Goal: Book appointment/travel/reservation

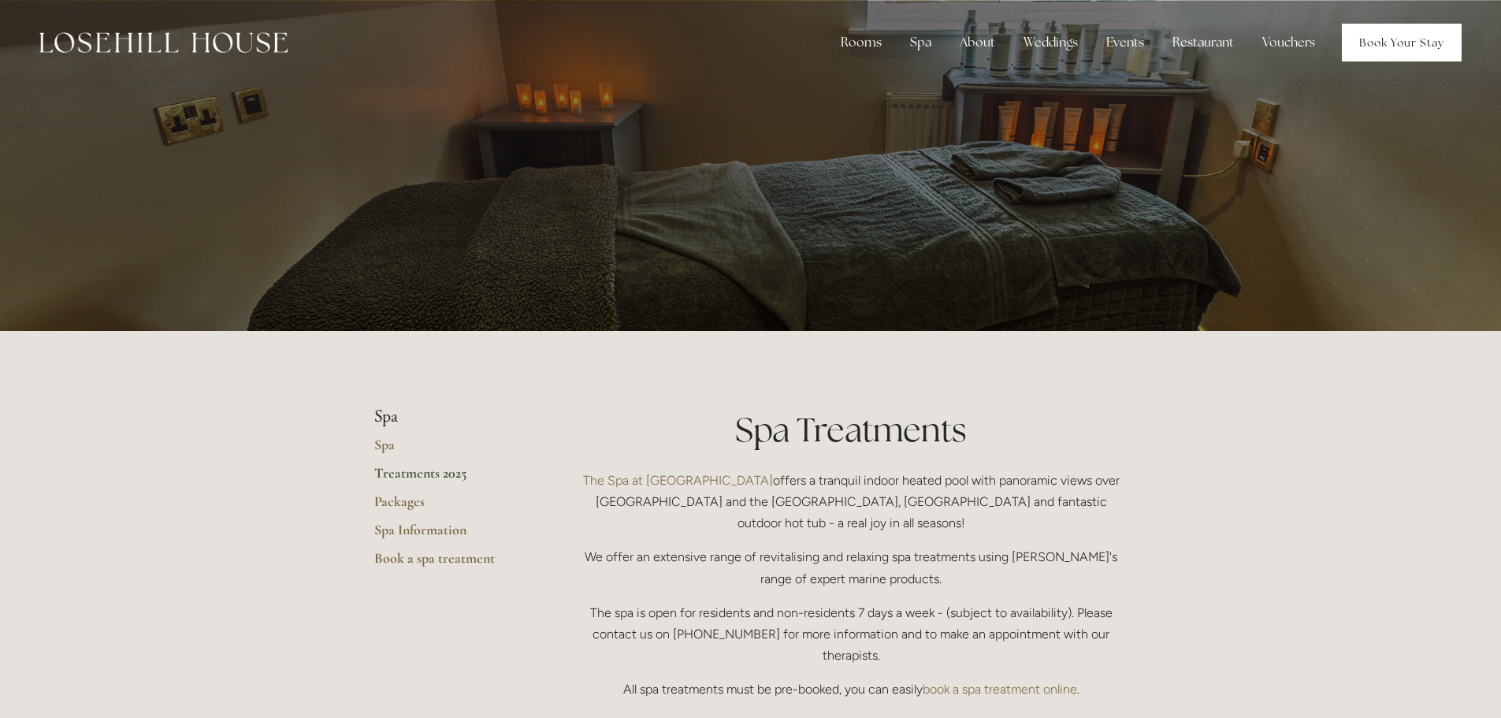
drag, startPoint x: 1417, startPoint y: 43, endPoint x: 1387, endPoint y: 53, distance: 31.6
click at [1417, 43] on link "Book Your Stay" at bounding box center [1402, 43] width 120 height 38
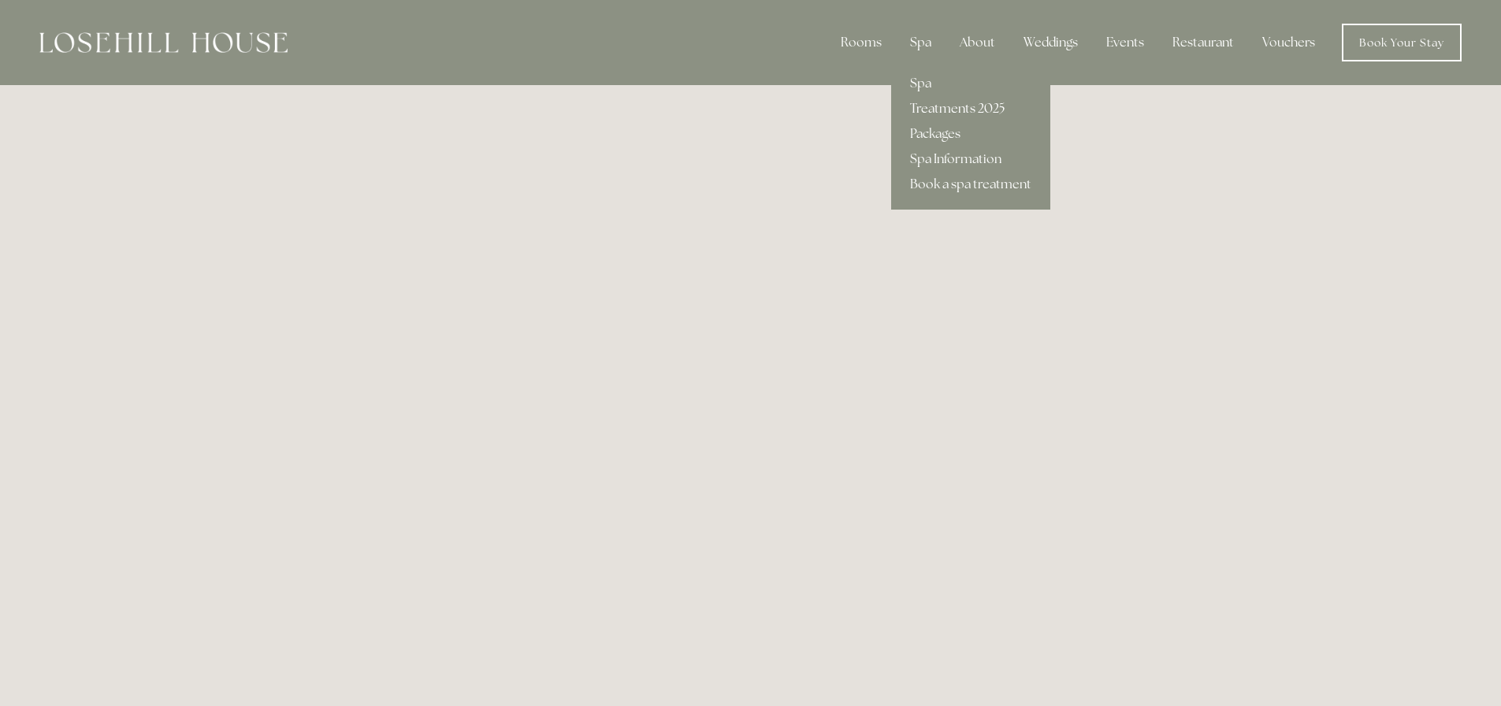
click at [952, 108] on link "Treatments 2025" at bounding box center [970, 108] width 159 height 25
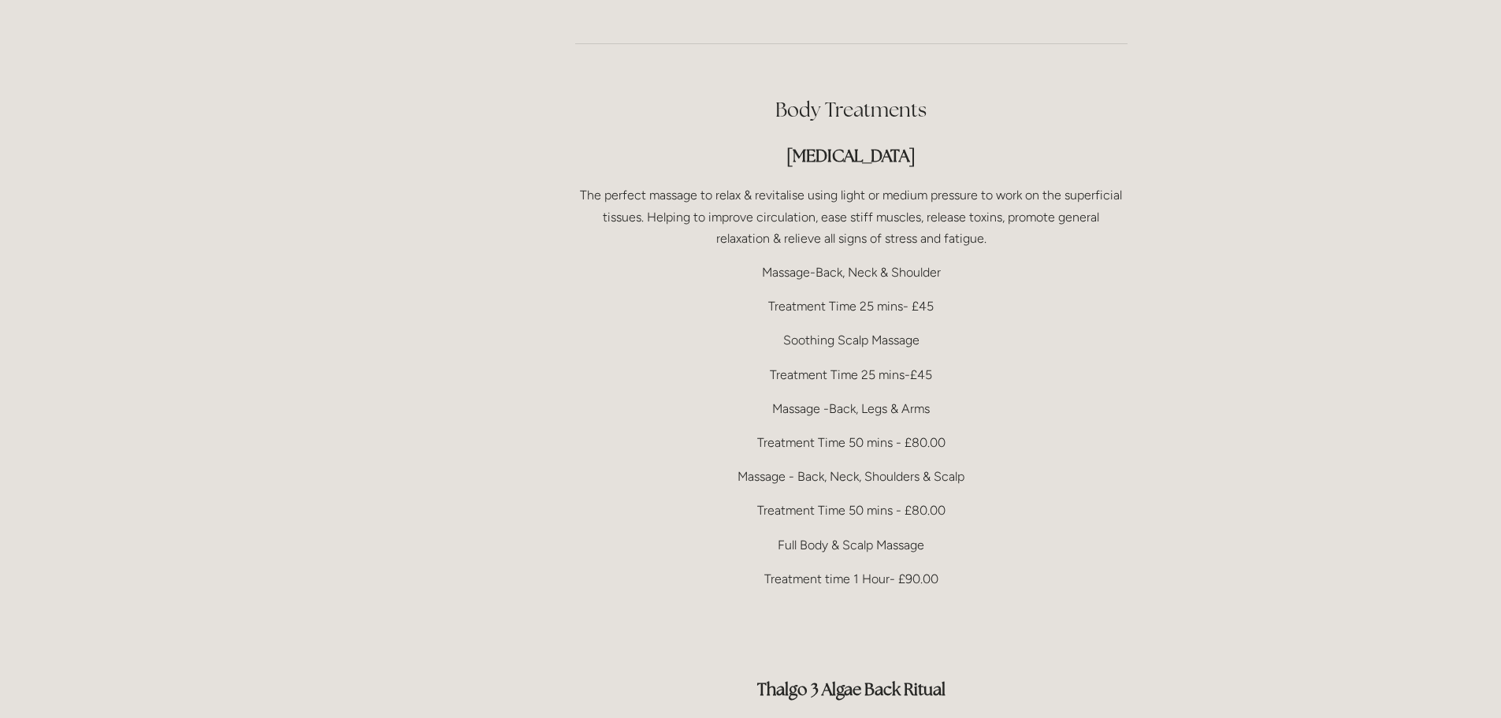
scroll to position [2994, 0]
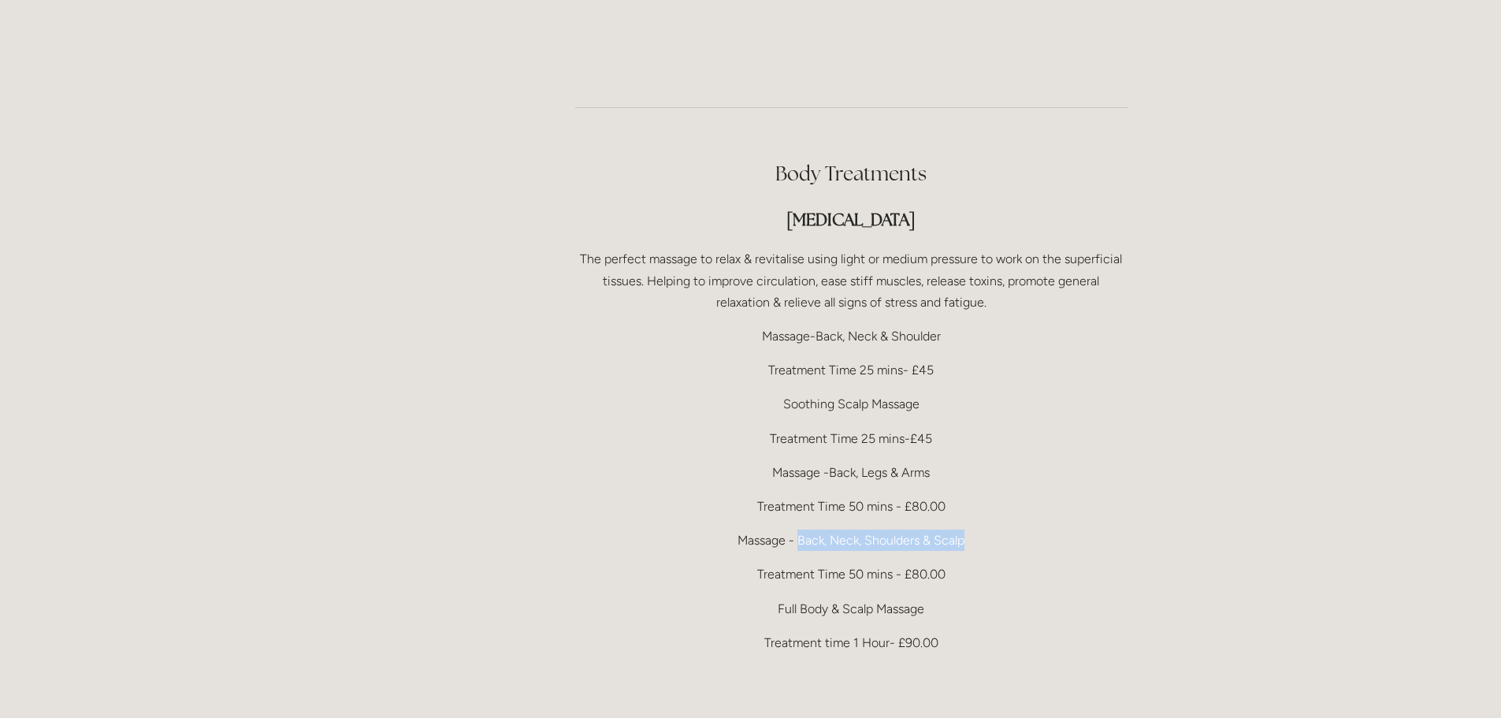
drag, startPoint x: 796, startPoint y: 498, endPoint x: 967, endPoint y: 497, distance: 171.8
click at [967, 529] on p "Massage - Back, Neck, Shoulders & Scalp" at bounding box center [851, 539] width 552 height 21
drag, startPoint x: 911, startPoint y: 532, endPoint x: 943, endPoint y: 531, distance: 32.3
click at [943, 563] on p "Treatment Time 50 mins - £80.00" at bounding box center [851, 573] width 552 height 21
click at [945, 563] on p "Treatment Time 50 mins - £80.00" at bounding box center [851, 573] width 552 height 21
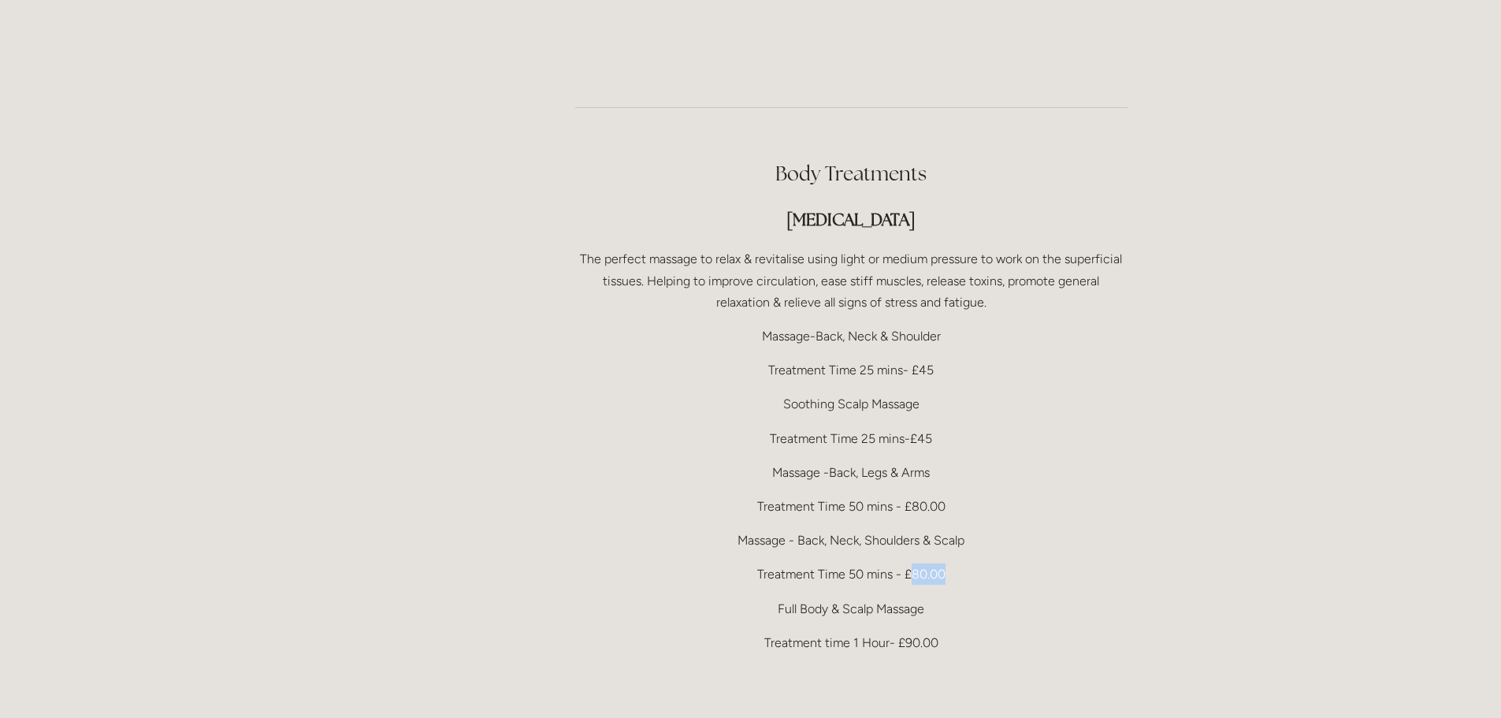
drag, startPoint x: 911, startPoint y: 531, endPoint x: 949, endPoint y: 530, distance: 37.8
click at [949, 563] on p "Treatment Time 50 mins - £80.00" at bounding box center [851, 573] width 552 height 21
drag, startPoint x: 901, startPoint y: 596, endPoint x: 957, endPoint y: 595, distance: 56.7
click at [956, 632] on p "Treatment time 1 Hour- £90.00" at bounding box center [851, 642] width 552 height 21
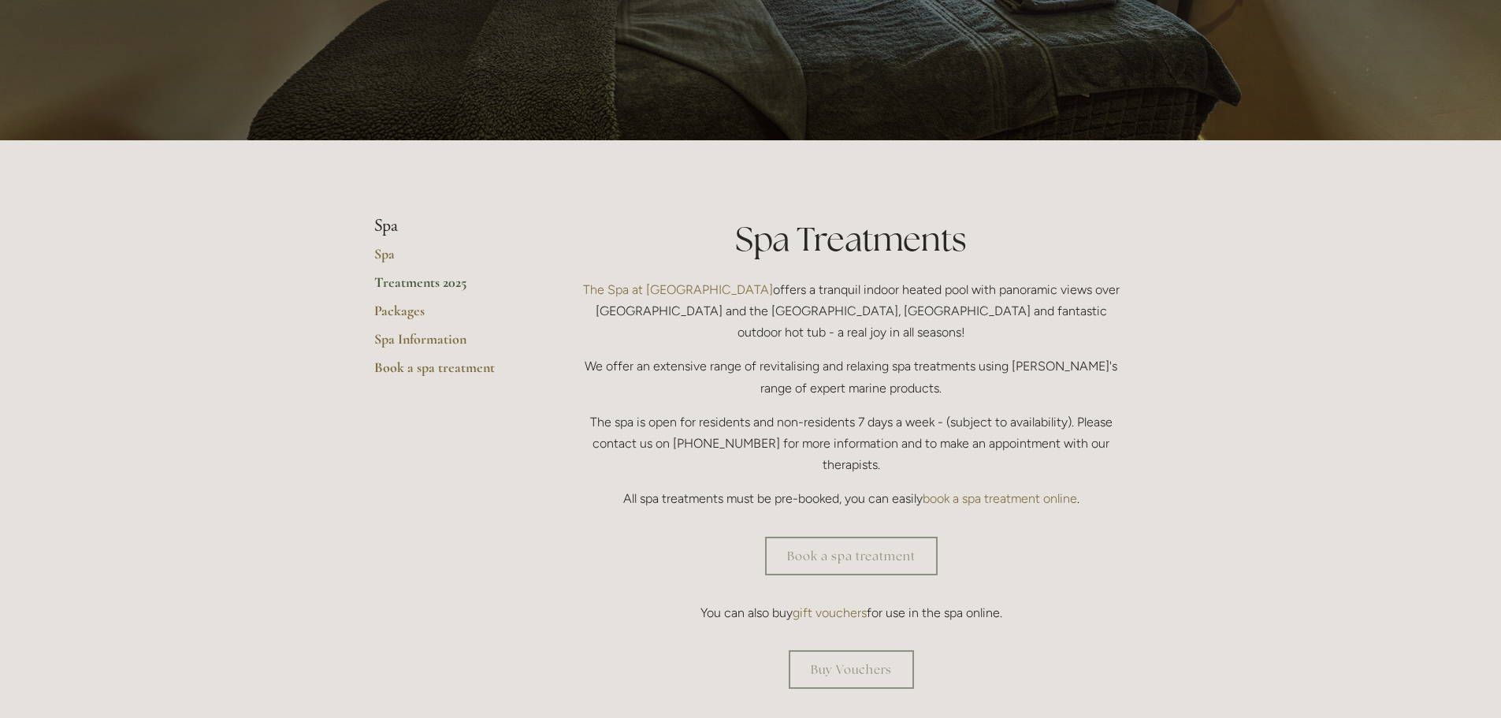
scroll to position [0, 0]
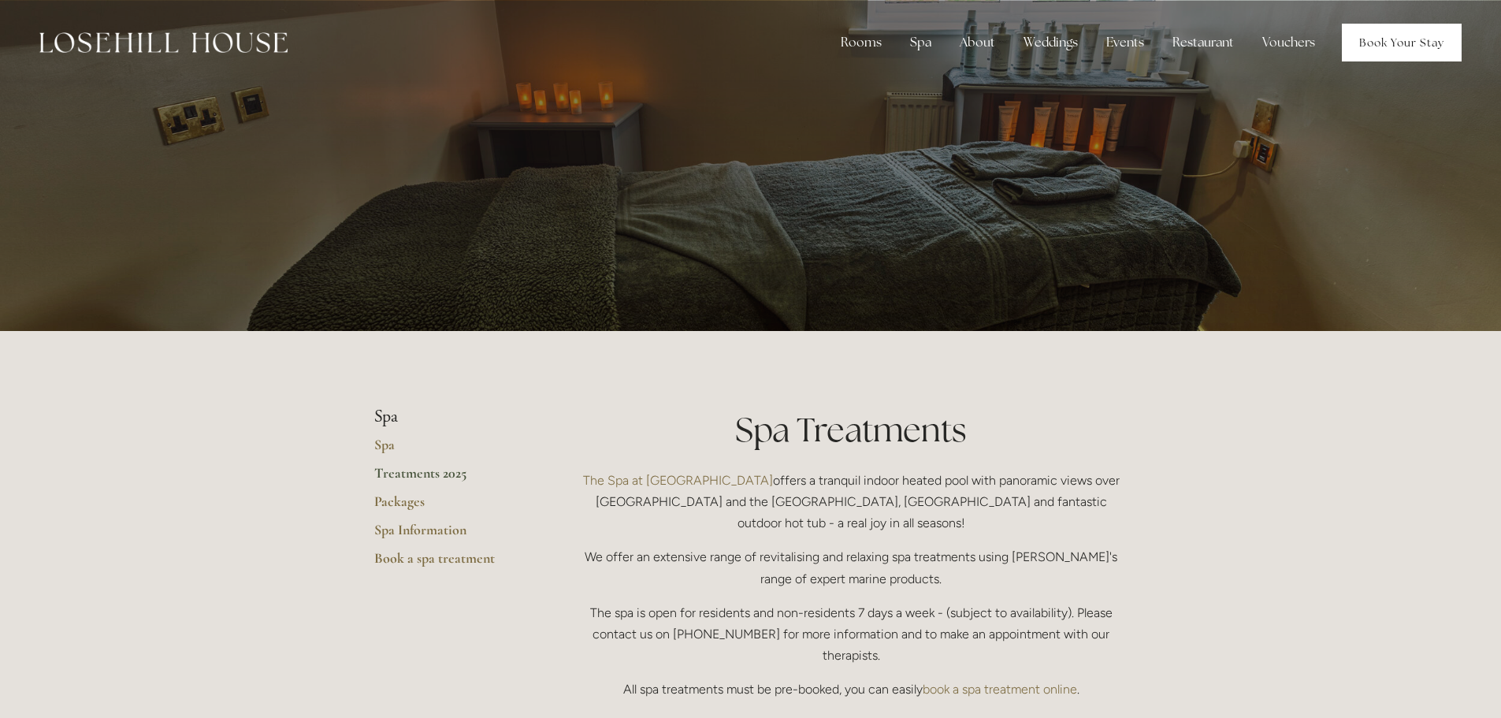
click at [1358, 29] on link "Book Your Stay" at bounding box center [1402, 43] width 120 height 38
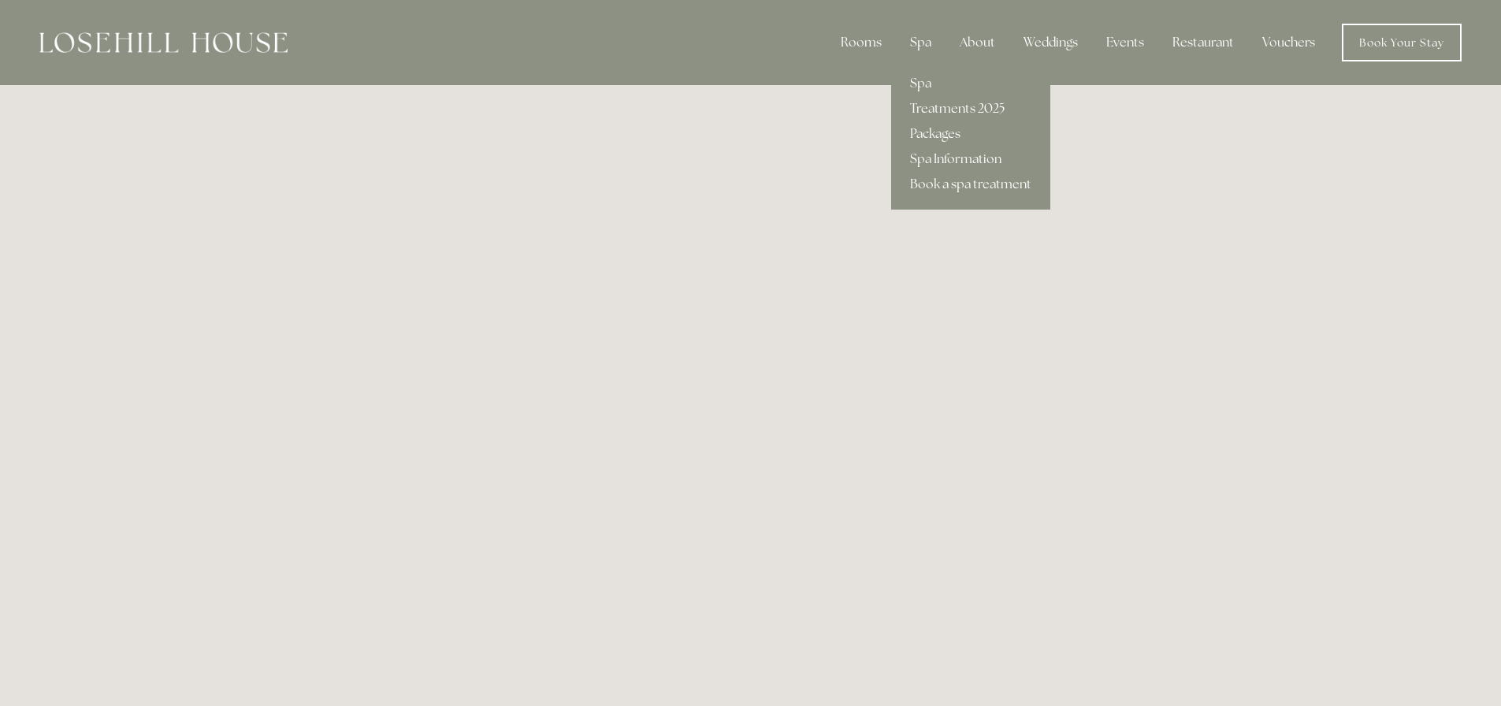
click at [946, 108] on link "Treatments 2025" at bounding box center [970, 108] width 159 height 25
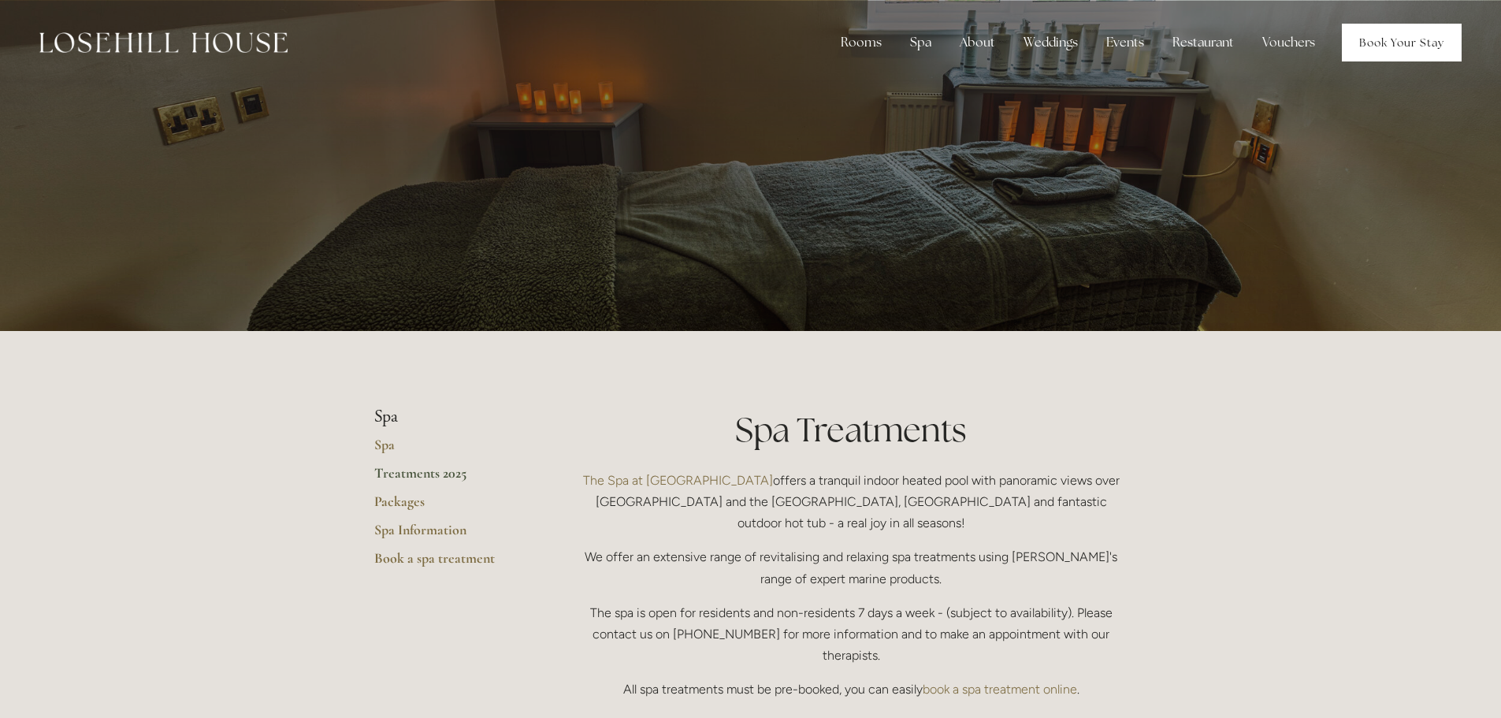
click at [1364, 41] on link "Book Your Stay" at bounding box center [1402, 43] width 120 height 38
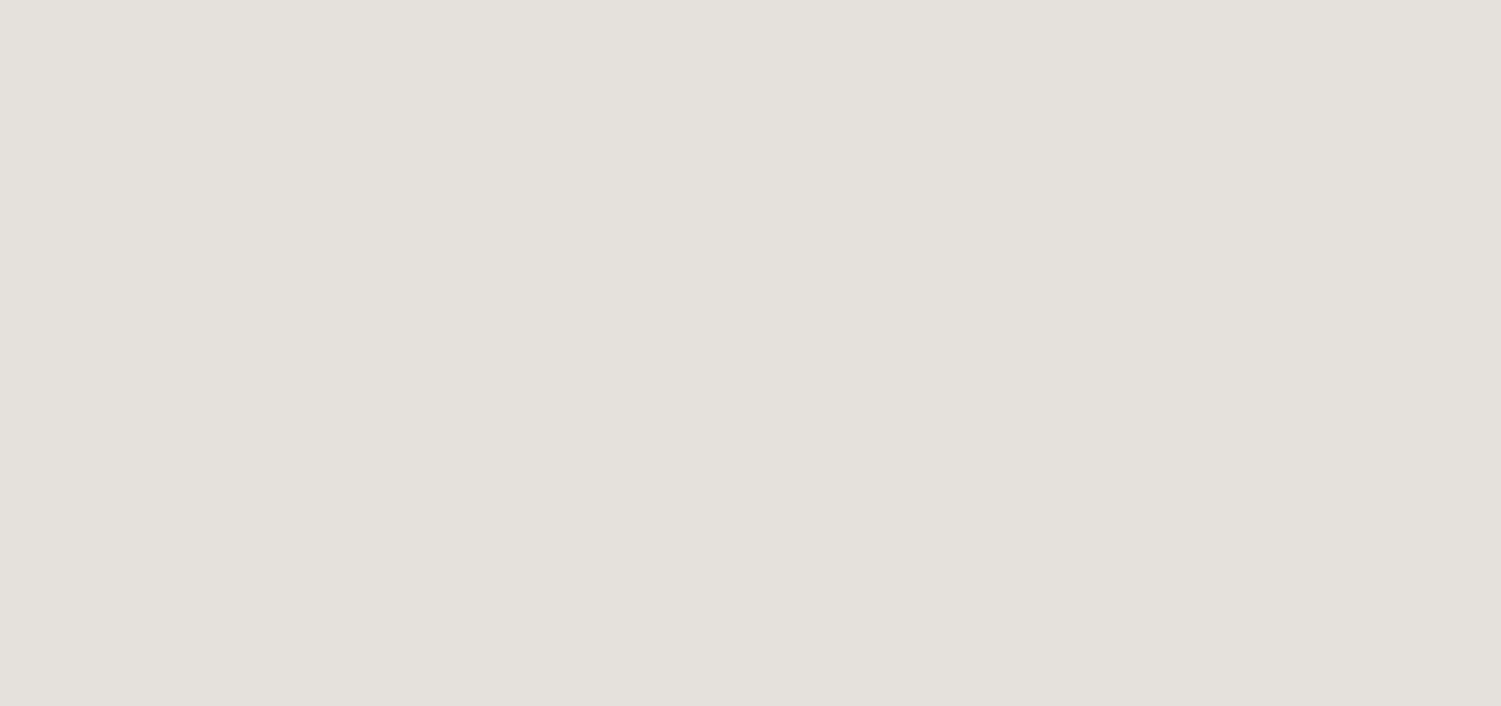
scroll to position [1261, 0]
